Goal: Find specific page/section: Find specific page/section

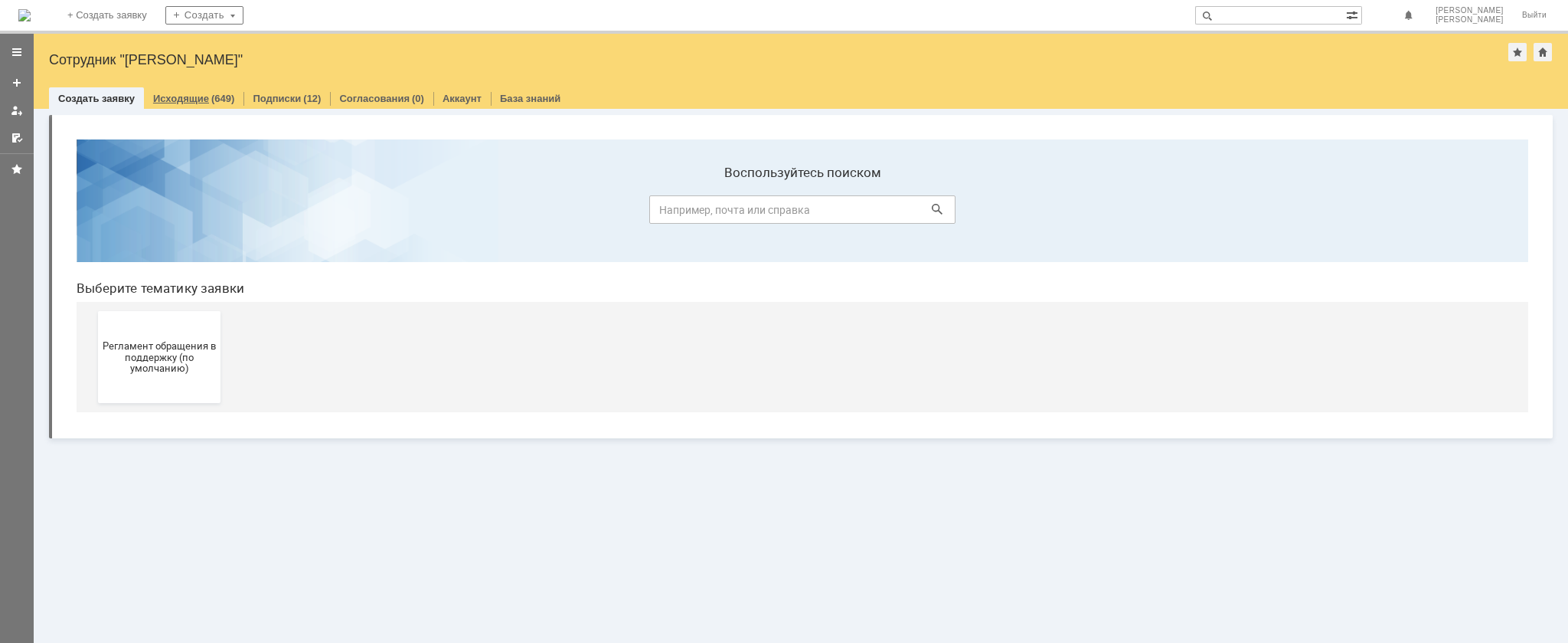
click at [211, 96] on div "(649)" at bounding box center [223, 99] width 23 height 12
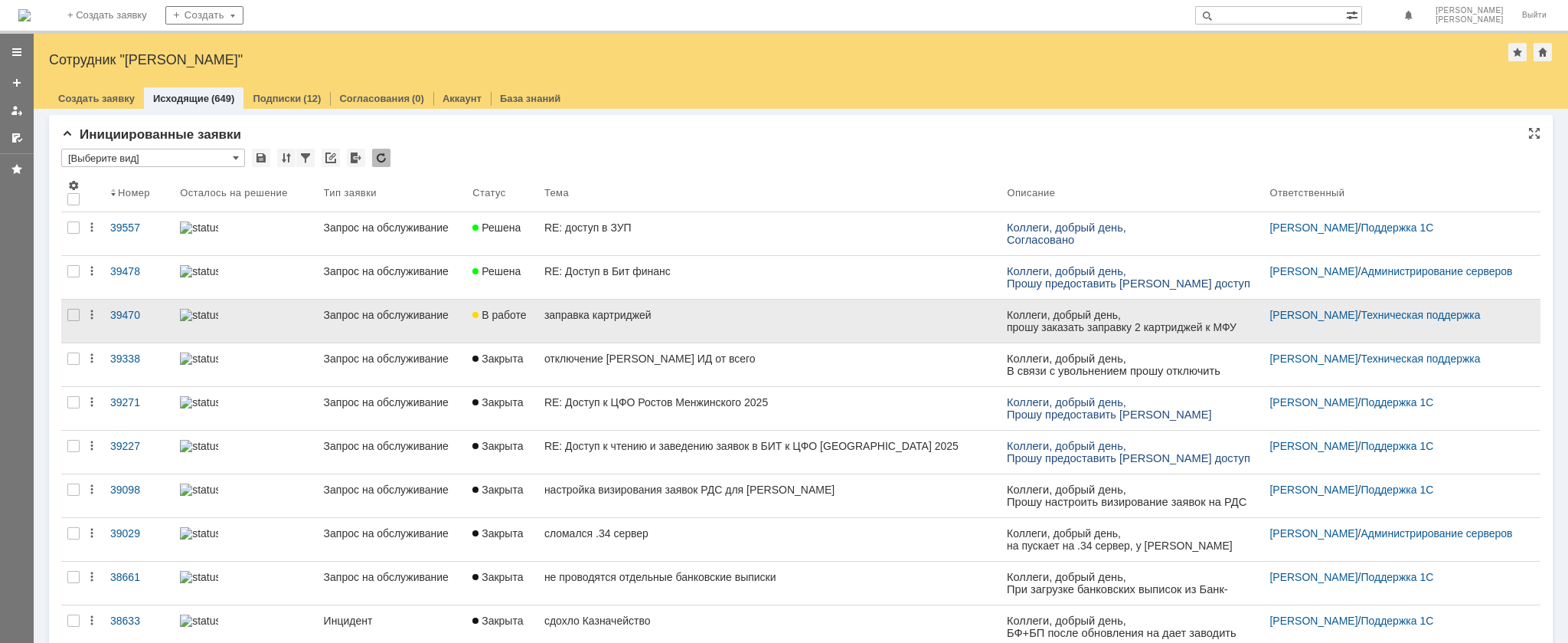
click at [601, 315] on div "заправка картриджей" at bounding box center [770, 315] width 451 height 12
